Goal: Information Seeking & Learning: Learn about a topic

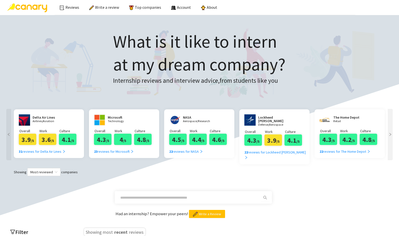
click at [140, 196] on span at bounding box center [193, 197] width 157 height 13
click at [138, 195] on input "text" at bounding box center [187, 198] width 134 height 6
type input "**********"
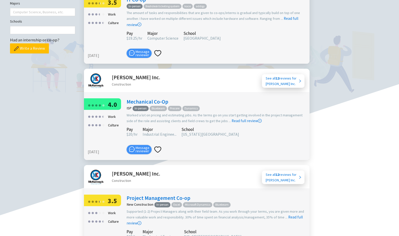
scroll to position [275, 0]
click at [179, 114] on link "Read full review" at bounding box center [247, 108] width 30 height 30
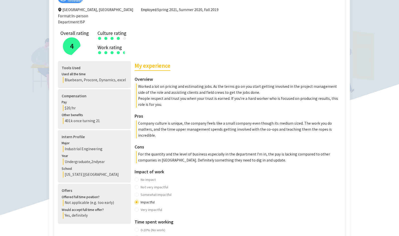
scroll to position [81, 0]
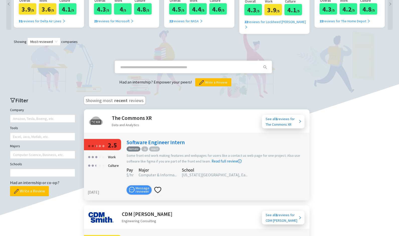
click at [152, 64] on input "text" at bounding box center [187, 67] width 134 height 6
type input "**********"
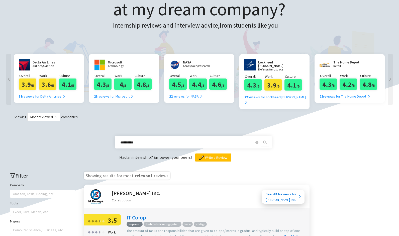
scroll to position [0, 0]
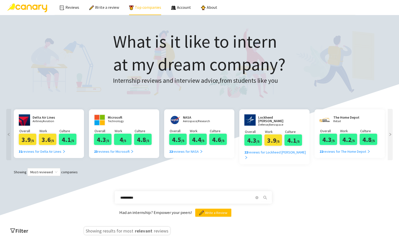
click at [144, 10] on link "Top companies" at bounding box center [145, 7] width 32 height 5
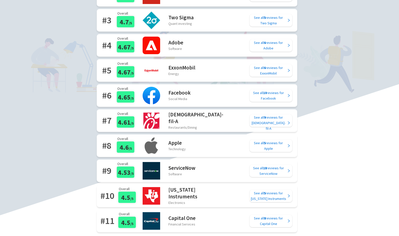
scroll to position [115, 0]
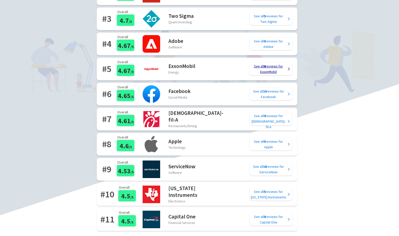
click at [179, 70] on div "See all 6 reviews for ExxonMobil" at bounding box center [269, 68] width 36 height 11
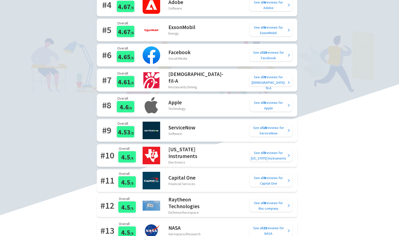
scroll to position [155, 0]
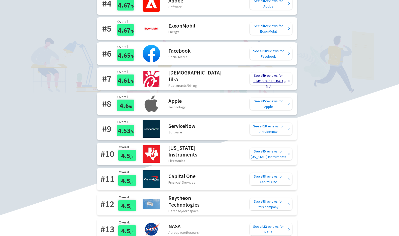
click at [179, 79] on div "See all 9 reviews for [DEMOGRAPHIC_DATA]-fil-A" at bounding box center [269, 81] width 36 height 17
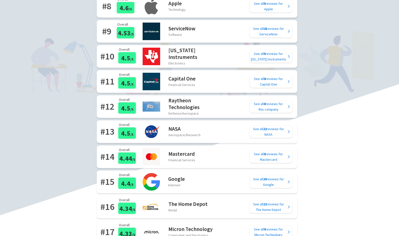
scroll to position [264, 0]
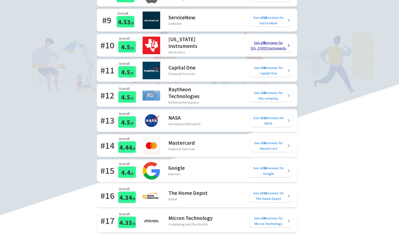
click at [179, 49] on div "See all 5 reviews for [US_STATE] Instruments" at bounding box center [269, 45] width 36 height 11
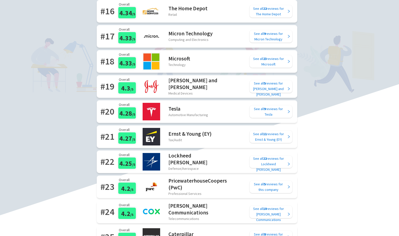
scroll to position [508, 0]
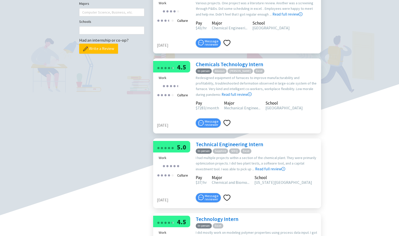
scroll to position [150, 0]
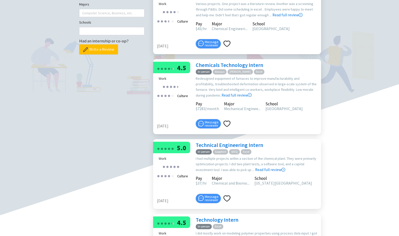
click at [205, 144] on link "Technical Engineering Intern" at bounding box center [229, 145] width 67 height 7
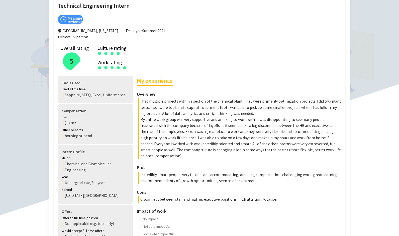
scroll to position [61, 0]
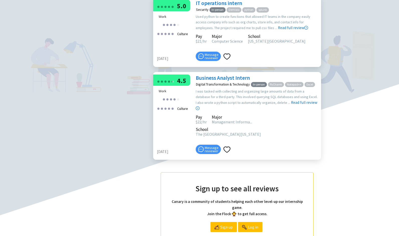
scroll to position [354, 0]
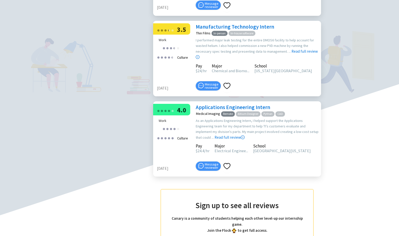
scroll to position [332, 0]
